Goal: Navigation & Orientation: Find specific page/section

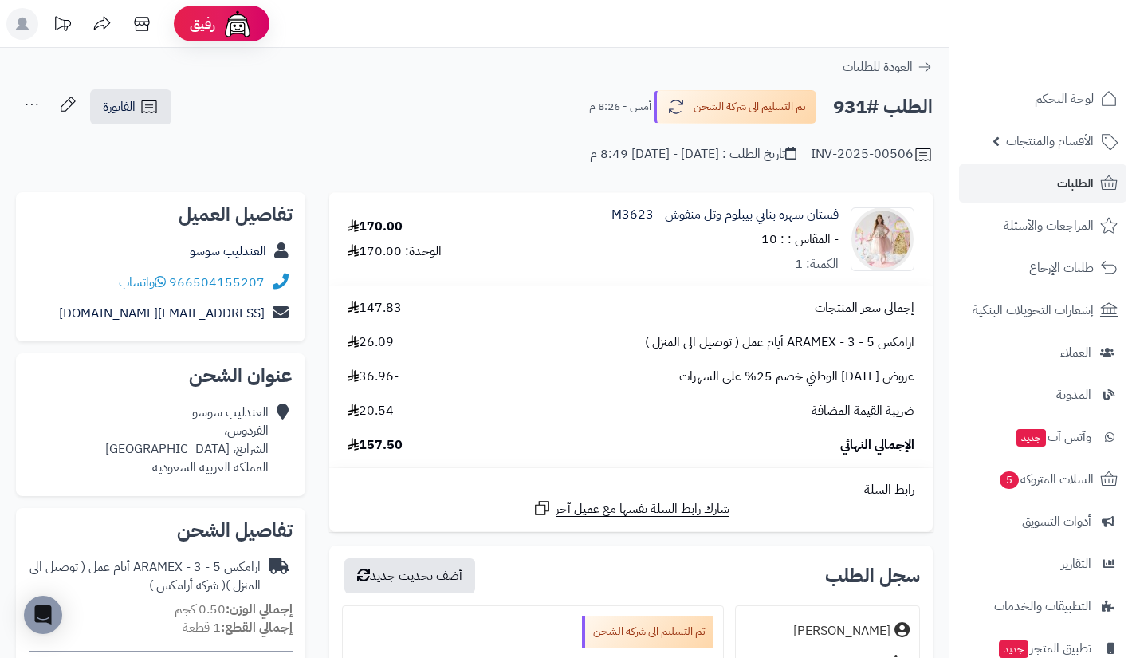
scroll to position [670, 0]
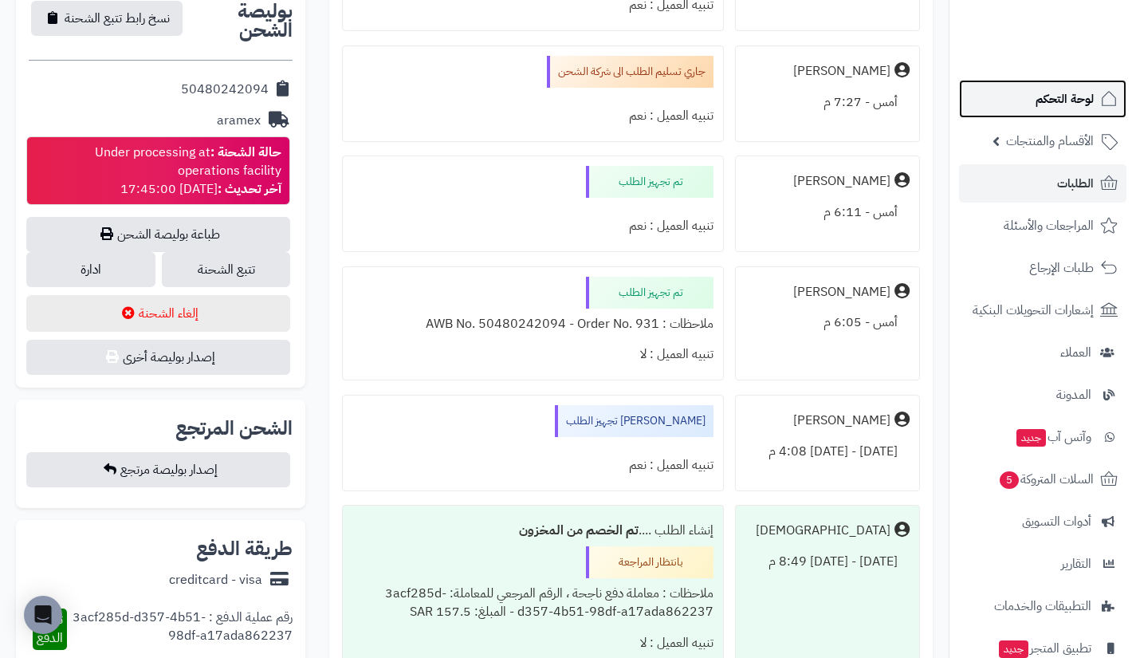
click at [1079, 117] on link "لوحة التحكم" at bounding box center [1042, 99] width 167 height 38
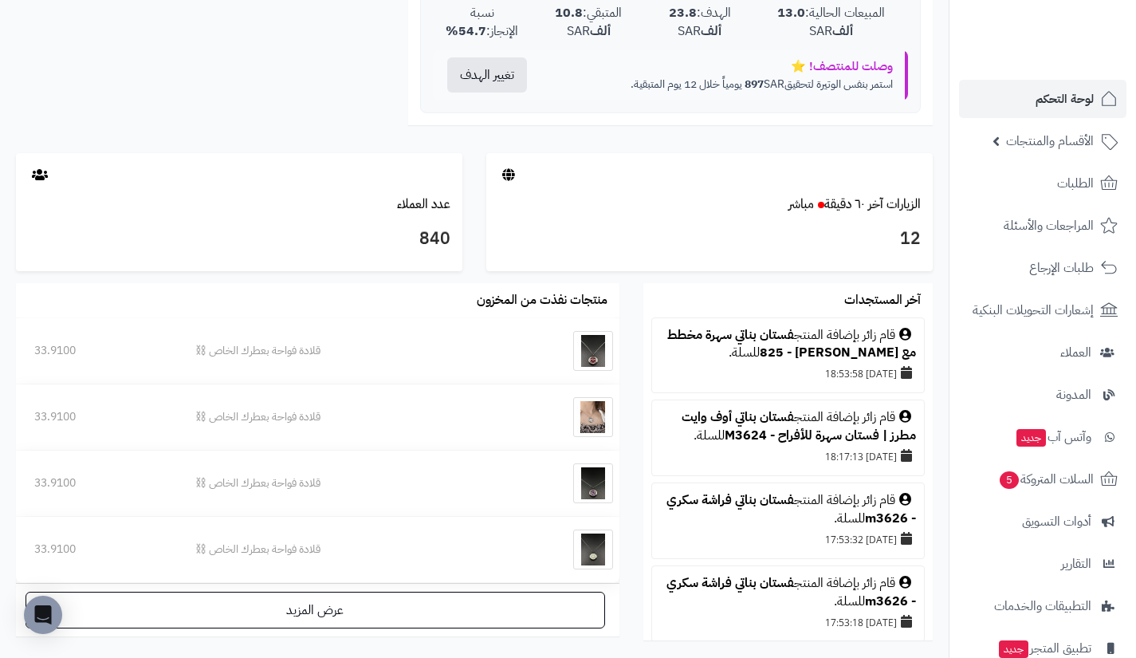
scroll to position [720, 0]
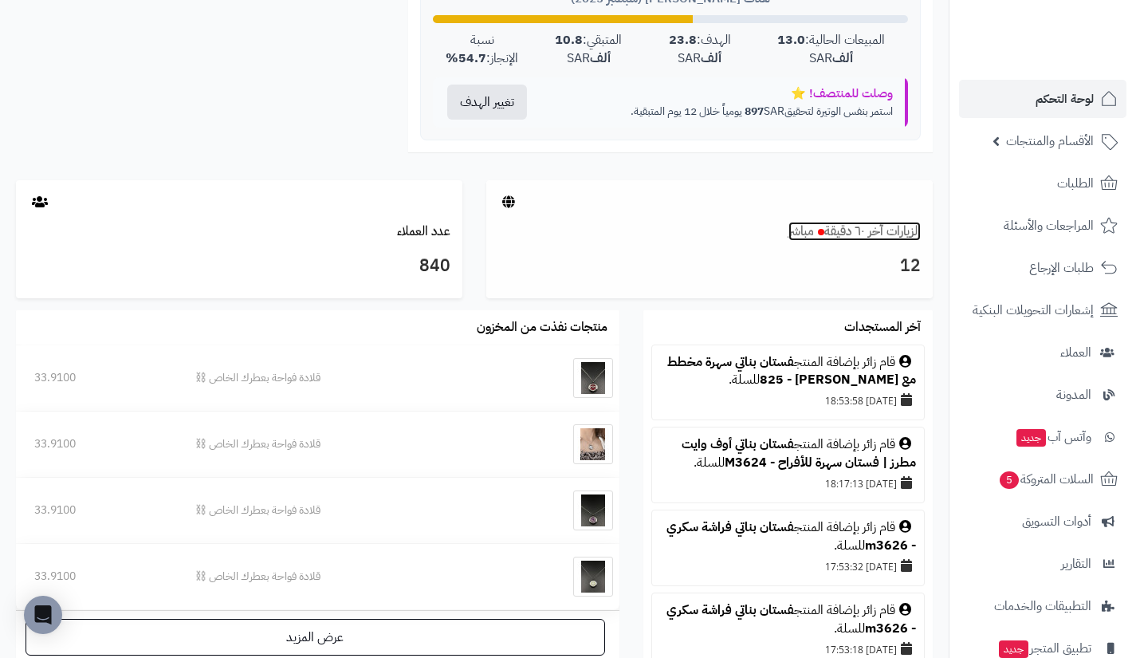
click at [880, 227] on link "الزيارات آخر ٦٠ دقيقة مباشر" at bounding box center [854, 231] width 132 height 19
